Goal: Transaction & Acquisition: Purchase product/service

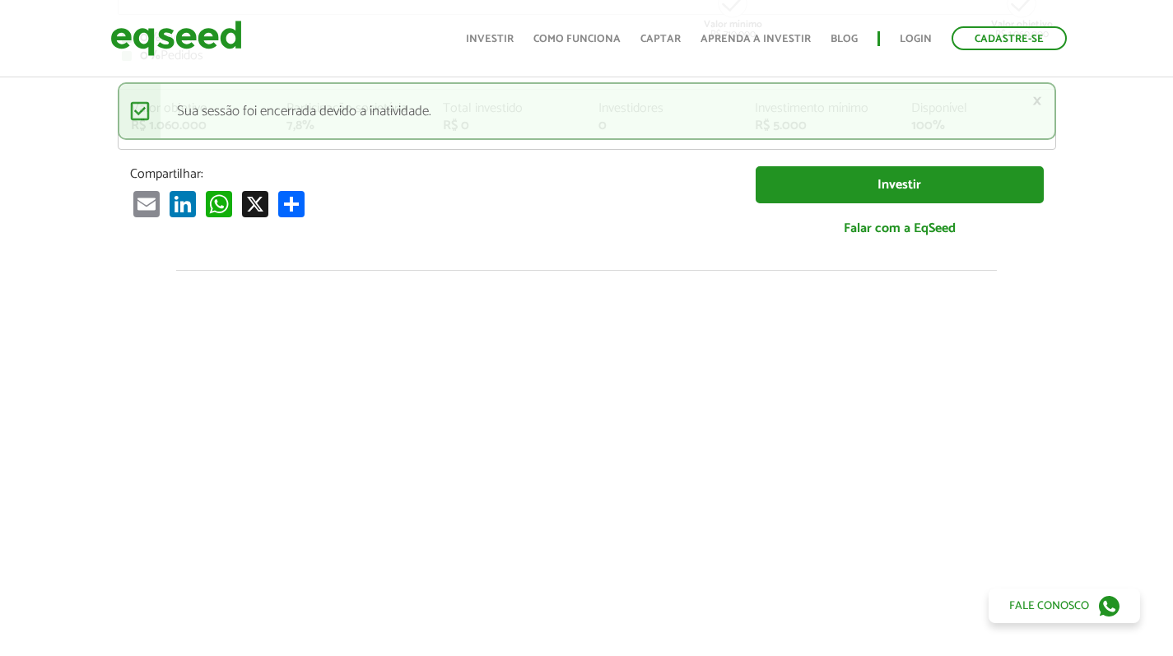
scroll to position [380, 0]
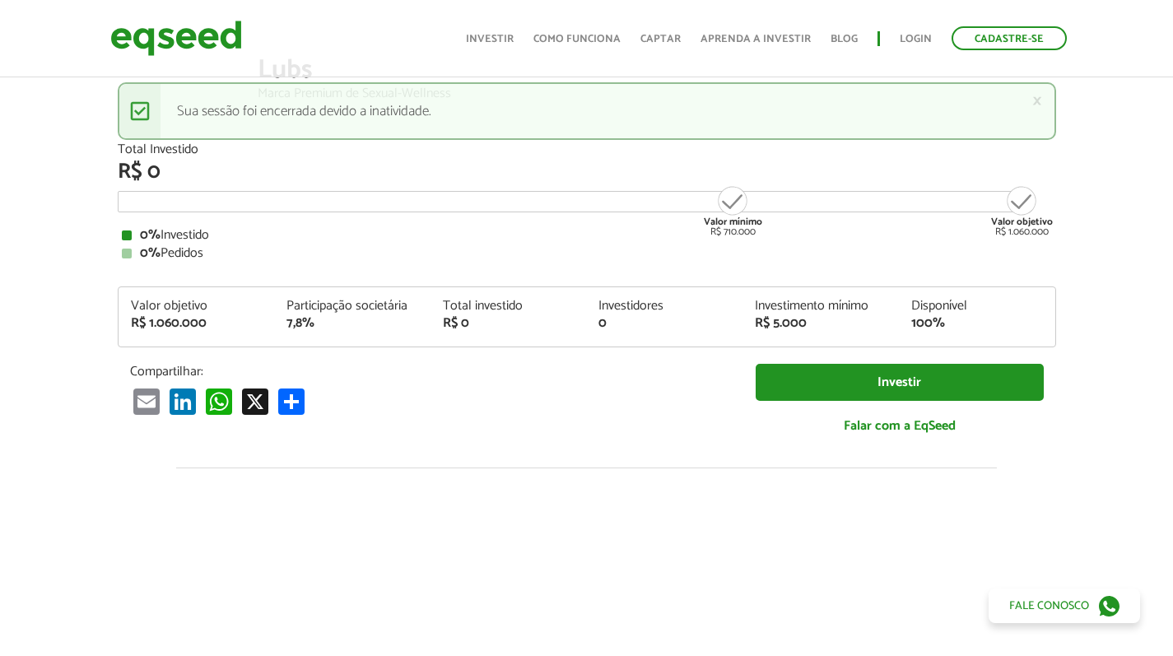
scroll to position [130, 0]
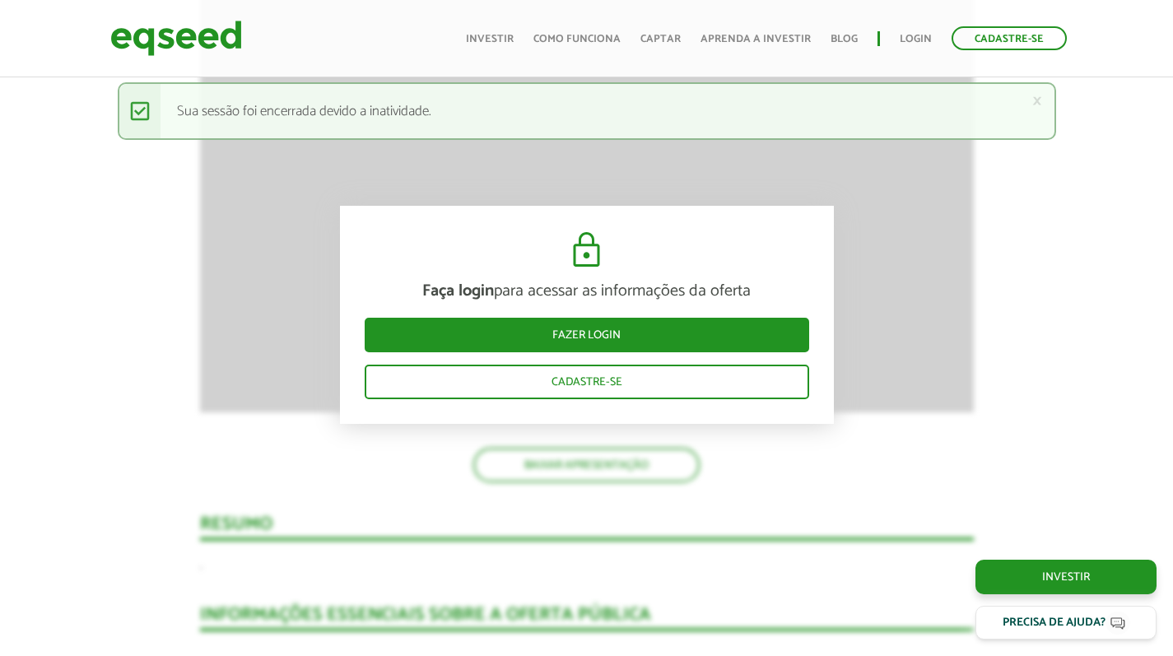
scroll to position [1669, 0]
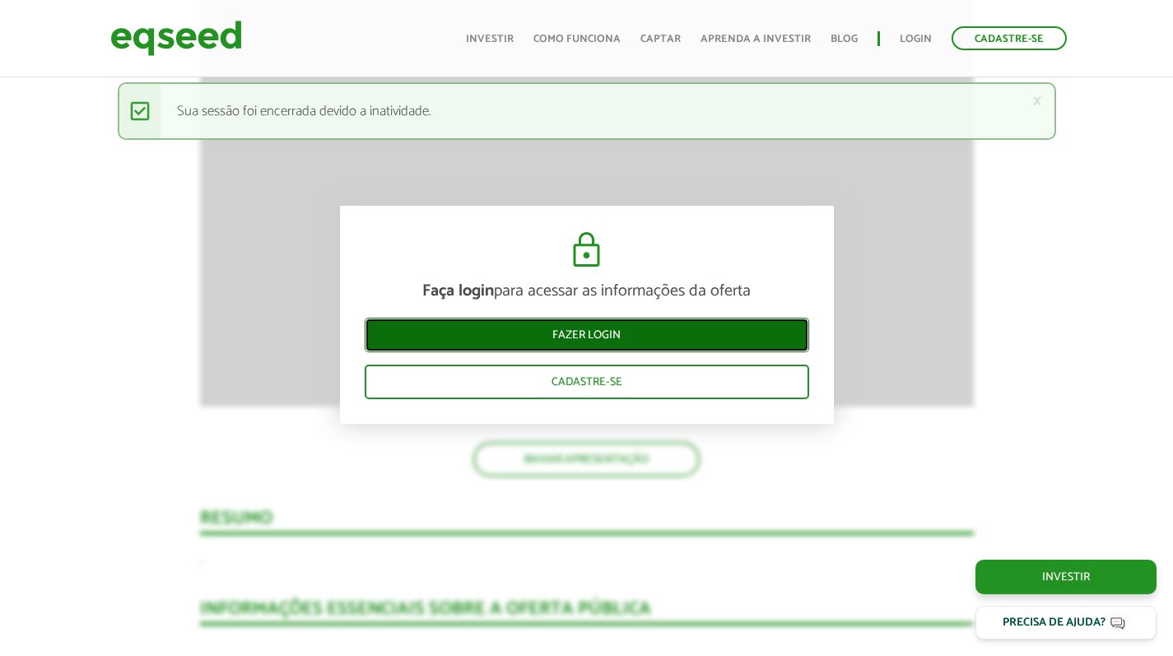
click at [470, 334] on link "Fazer login" at bounding box center [587, 335] width 445 height 35
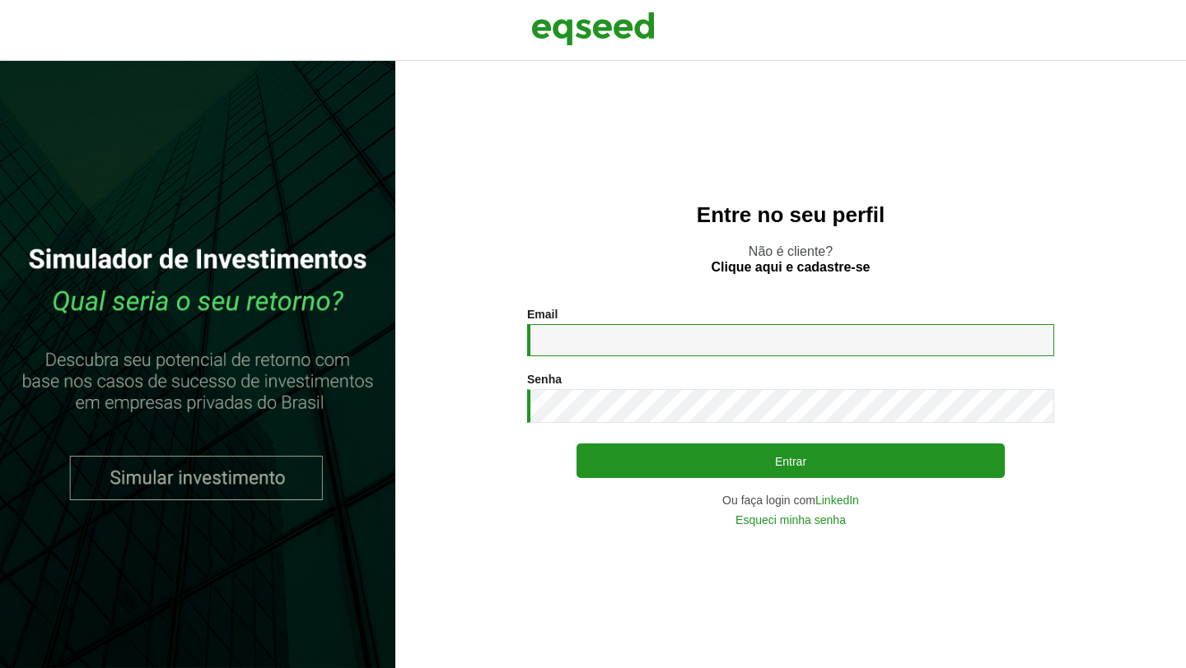
click at [555, 333] on input "Email *" at bounding box center [790, 340] width 527 height 32
type input "**********"
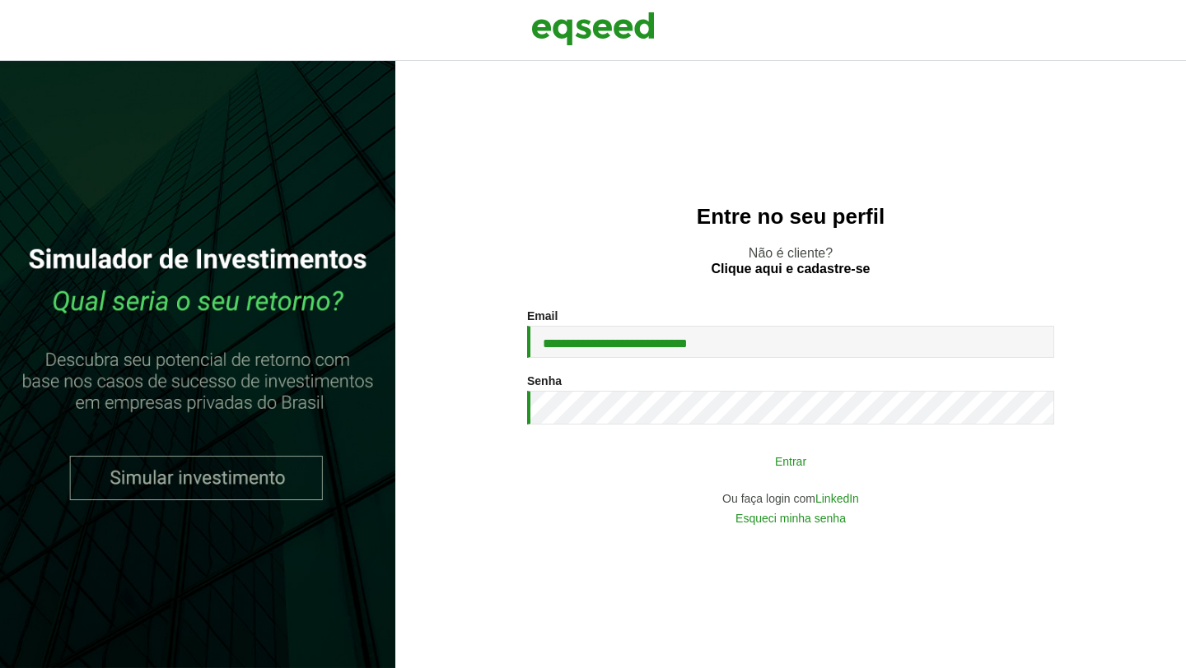
click at [762, 468] on button "Entrar" at bounding box center [790, 460] width 428 height 31
